Goal: Information Seeking & Learning: Learn about a topic

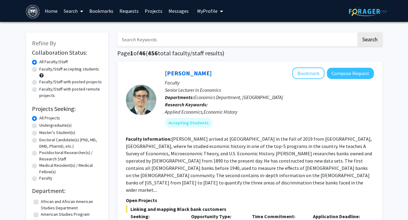
click at [54, 9] on link "Home" at bounding box center [51, 10] width 19 height 21
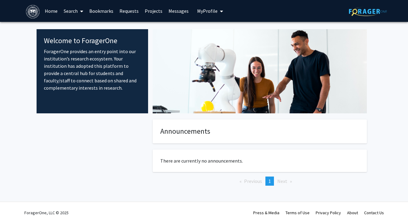
click at [203, 10] on span "My Profile" at bounding box center [207, 11] width 20 height 6
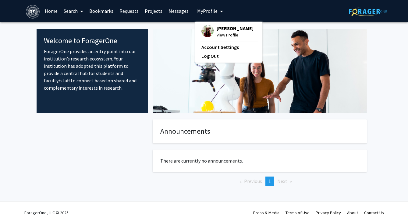
click at [149, 11] on link "Projects" at bounding box center [154, 10] width 24 height 21
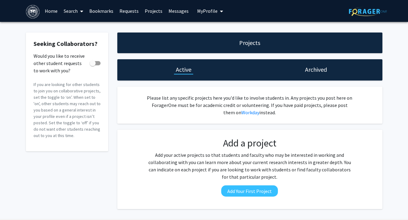
click at [92, 9] on link "Bookmarks" at bounding box center [101, 10] width 30 height 21
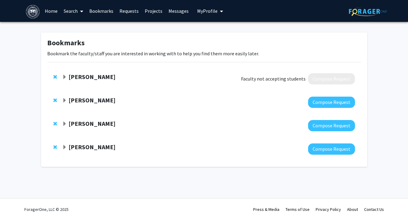
click at [126, 11] on link "Requests" at bounding box center [128, 10] width 25 height 21
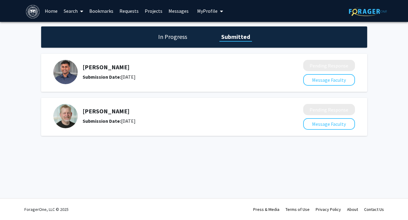
click at [168, 40] on h1 "In Progress" at bounding box center [172, 37] width 33 height 9
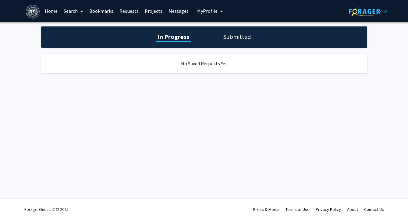
click at [55, 10] on link "Home" at bounding box center [51, 10] width 19 height 21
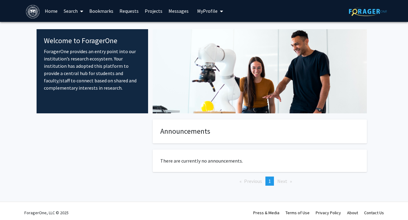
click at [70, 10] on link "Search" at bounding box center [74, 10] width 26 height 21
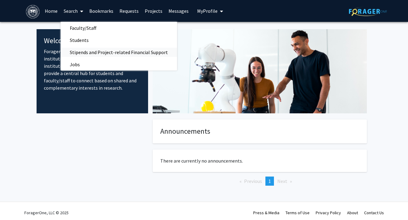
click at [99, 51] on span "Stipends and Project-related Financial Support" at bounding box center [119, 52] width 116 height 12
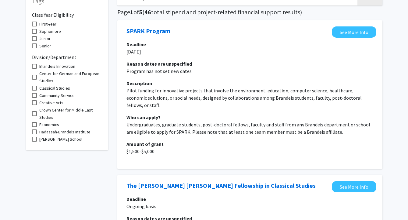
scroll to position [42, 0]
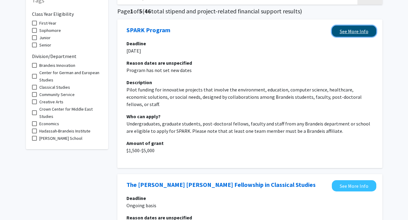
click at [350, 31] on link "See More Info" at bounding box center [353, 31] width 44 height 11
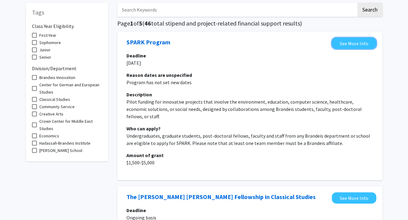
scroll to position [13, 0]
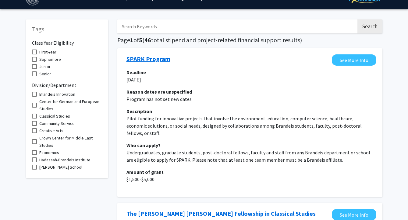
click at [152, 57] on link "SPARK Program" at bounding box center [148, 58] width 44 height 9
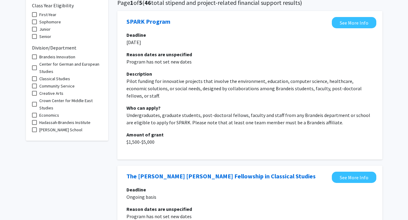
scroll to position [0, 0]
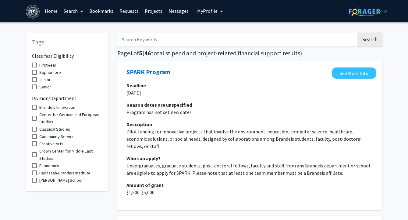
click at [56, 71] on span "Sophomore" at bounding box center [50, 72] width 22 height 7
click at [34, 75] on input "Sophomore" at bounding box center [34, 75] width 0 height 0
checkbox input "true"
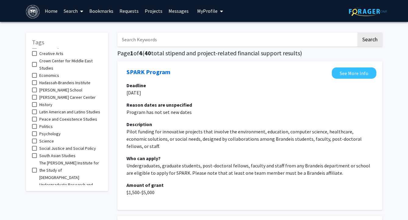
scroll to position [91, 0]
click at [48, 144] on span "Science" at bounding box center [46, 140] width 15 height 7
click at [34, 143] on input "Science" at bounding box center [34, 143] width 0 height 0
checkbox input "true"
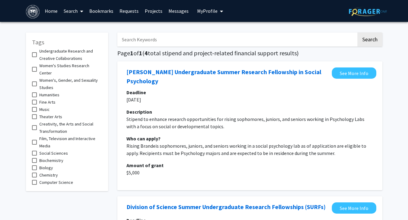
scroll to position [229, 0]
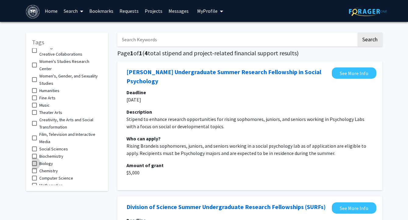
click at [47, 160] on span "Biology" at bounding box center [46, 163] width 14 height 7
click at [34, 166] on input "Biology" at bounding box center [34, 166] width 0 height 0
checkbox input "true"
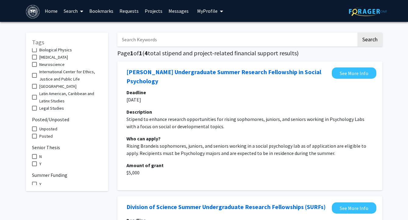
scroll to position [389, 0]
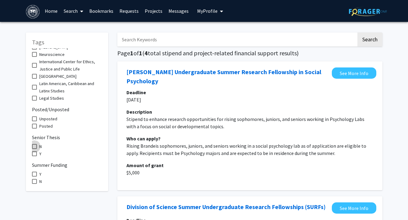
click at [34, 144] on span at bounding box center [34, 146] width 5 height 5
click at [34, 149] on input "N" at bounding box center [34, 149] width 0 height 0
checkbox input "true"
click at [34, 179] on span at bounding box center [34, 181] width 5 height 5
click at [34, 184] on input "N" at bounding box center [34, 184] width 0 height 0
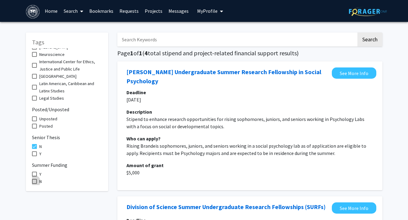
checkbox input "true"
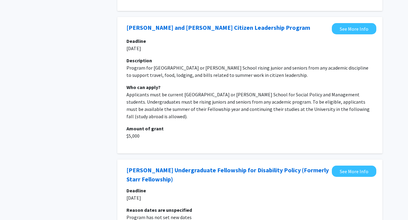
scroll to position [956, 0]
